Goal: Task Accomplishment & Management: Manage account settings

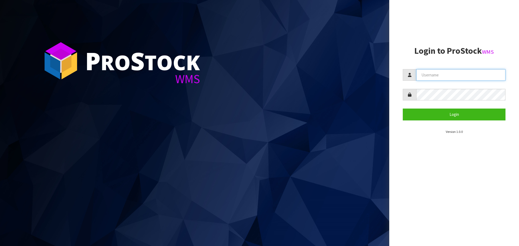
click at [430, 73] on input "text" at bounding box center [460, 75] width 89 height 12
type input "p"
type input "PACIFICBIOLOGICS"
click at [402, 109] on button "Login" at bounding box center [453, 115] width 103 height 12
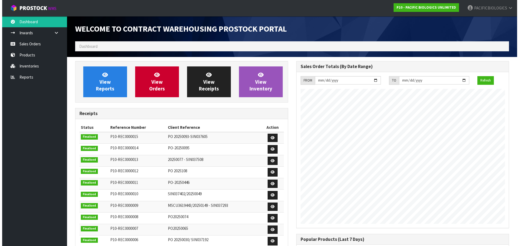
scroll to position [247, 221]
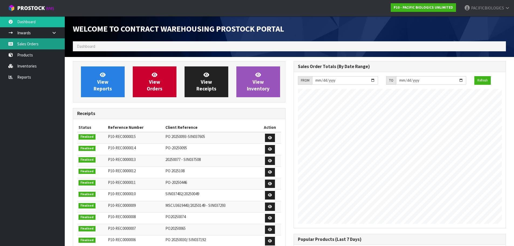
click at [39, 45] on link "Sales Orders" at bounding box center [32, 43] width 65 height 11
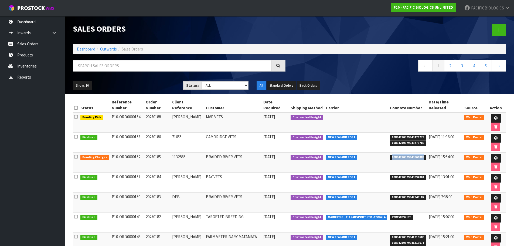
drag, startPoint x: 423, startPoint y: 157, endPoint x: 387, endPoint y: 159, distance: 36.5
click at [387, 159] on tr "Pending Charges P10-ORD0000152 20250185 1132866 BRAIDED RIVER VETS [DATE] Contr…" at bounding box center [289, 163] width 433 height 20
copy tr "00894210379943666889"
drag, startPoint x: 423, startPoint y: 177, endPoint x: 427, endPoint y: 174, distance: 5.0
click at [423, 177] on span "00894210379943094804" at bounding box center [408, 177] width 36 height 5
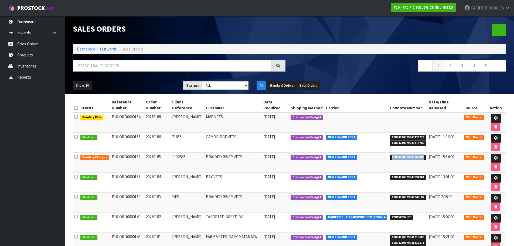
drag, startPoint x: 423, startPoint y: 158, endPoint x: 392, endPoint y: 156, distance: 31.2
click at [392, 156] on span "00894210379943666889" at bounding box center [408, 157] width 36 height 5
copy span "00894210379943666889"
drag, startPoint x: 423, startPoint y: 144, endPoint x: 396, endPoint y: 138, distance: 27.5
click at [391, 138] on ul "00894210379943479779 00894210379943479786" at bounding box center [408, 140] width 36 height 12
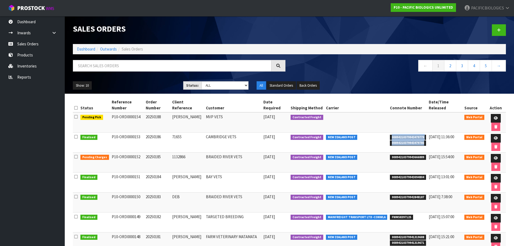
copy ul "00894210379943479779 00894210379943479786"
click at [25, 74] on link "Reports" at bounding box center [32, 77] width 65 height 11
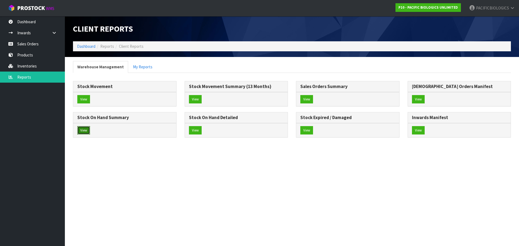
click at [81, 133] on button "View" at bounding box center [83, 130] width 13 height 9
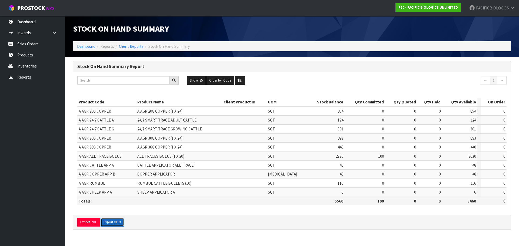
click at [112, 218] on button "Export XLSX" at bounding box center [111, 222] width 23 height 9
